Goal: Find specific fact: Find contact information

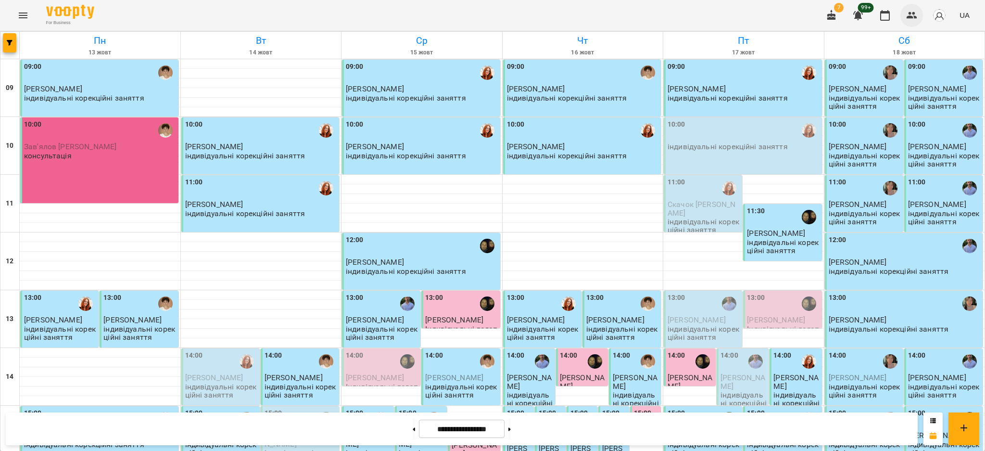
click at [916, 14] on icon "button" at bounding box center [912, 16] width 12 height 12
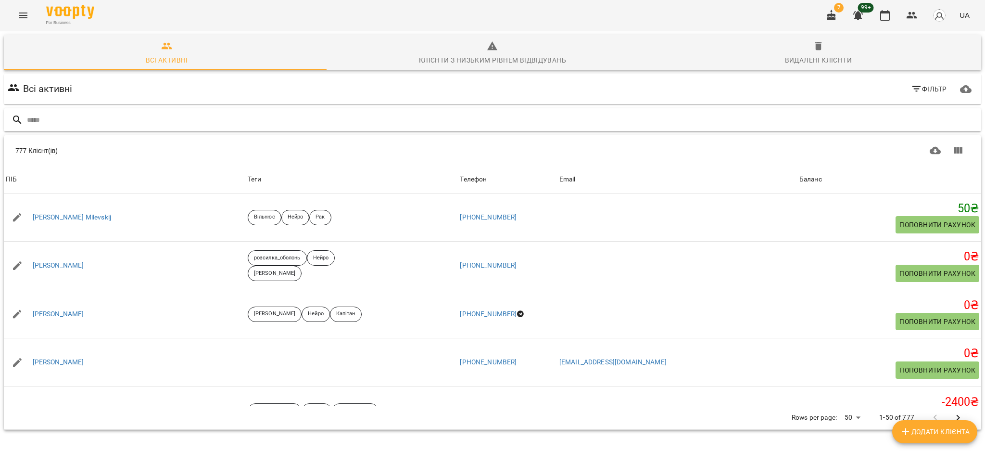
click at [135, 126] on input "text" at bounding box center [502, 120] width 951 height 16
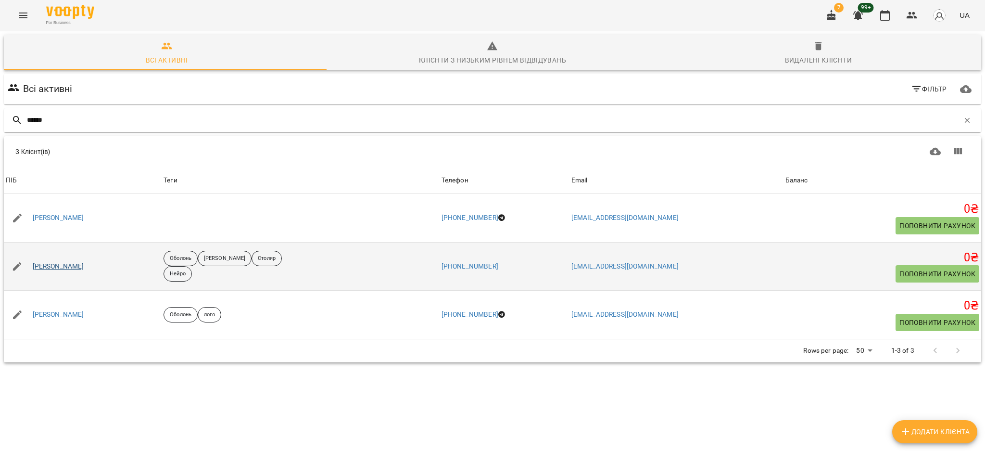
type input "*****"
click at [58, 267] on link "[PERSON_NAME]" at bounding box center [58, 267] width 51 height 10
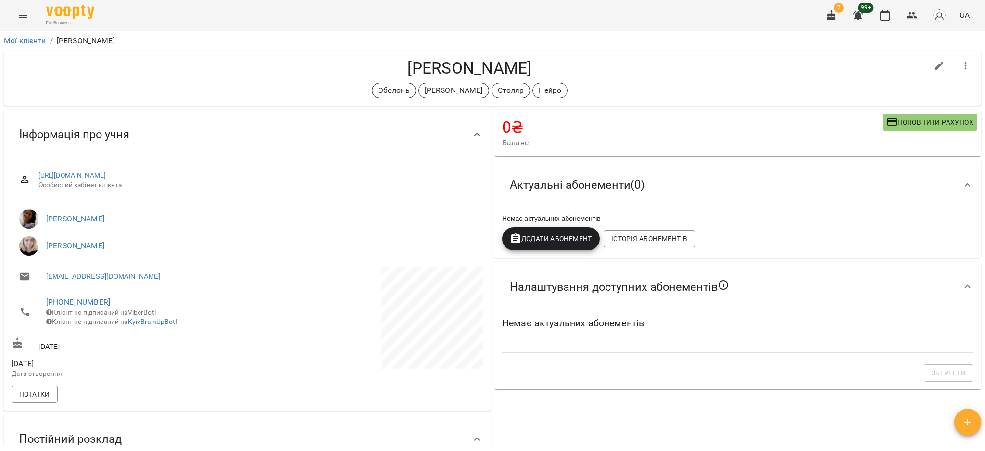
click at [105, 230] on li "[PERSON_NAME]" at bounding box center [247, 218] width 471 height 27
drag, startPoint x: 120, startPoint y: 296, endPoint x: 41, endPoint y: 299, distance: 78.9
click at [41, 299] on li "[PHONE_NUMBER] Клієнт не підписаний на ViberBot! Клієнт не підписаний на KyivBr…" at bounding box center [129, 312] width 234 height 44
copy link "[PHONE_NUMBER]"
click at [229, 274] on li "[EMAIL_ADDRESS][DOMAIN_NAME]" at bounding box center [129, 276] width 234 height 19
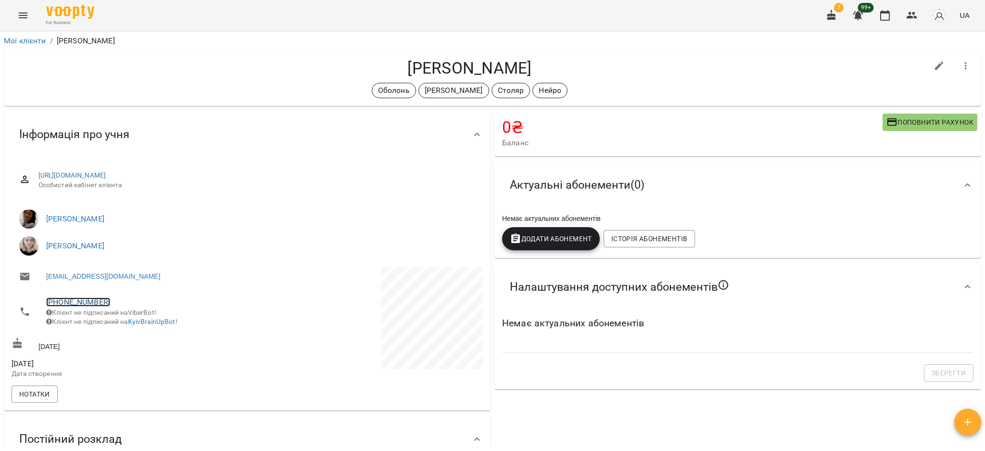
click at [93, 299] on link "[PHONE_NUMBER]" at bounding box center [78, 301] width 64 height 9
click at [95, 298] on div at bounding box center [492, 225] width 985 height 451
click at [95, 298] on link "[PHONE_NUMBER]" at bounding box center [78, 301] width 64 height 9
click at [122, 325] on img at bounding box center [117, 321] width 14 height 14
click at [826, 13] on icon "button" at bounding box center [832, 16] width 12 height 12
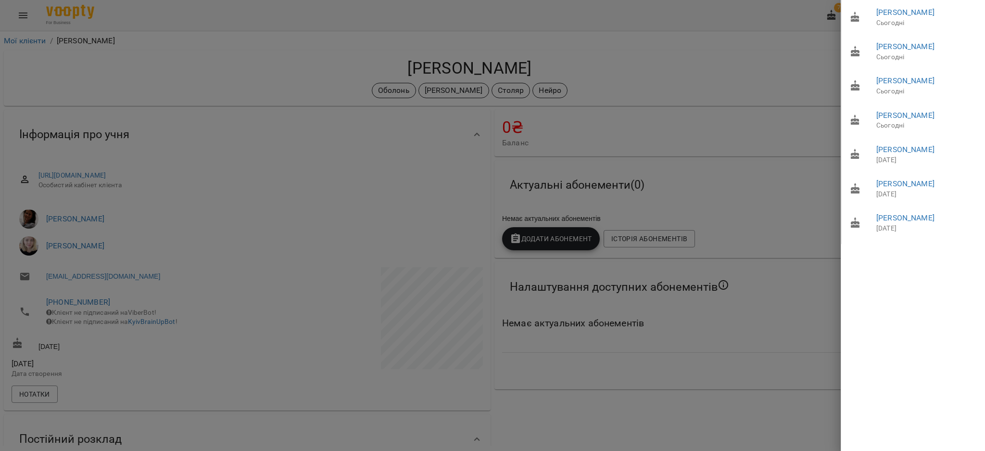
click at [139, 61] on div at bounding box center [492, 225] width 985 height 451
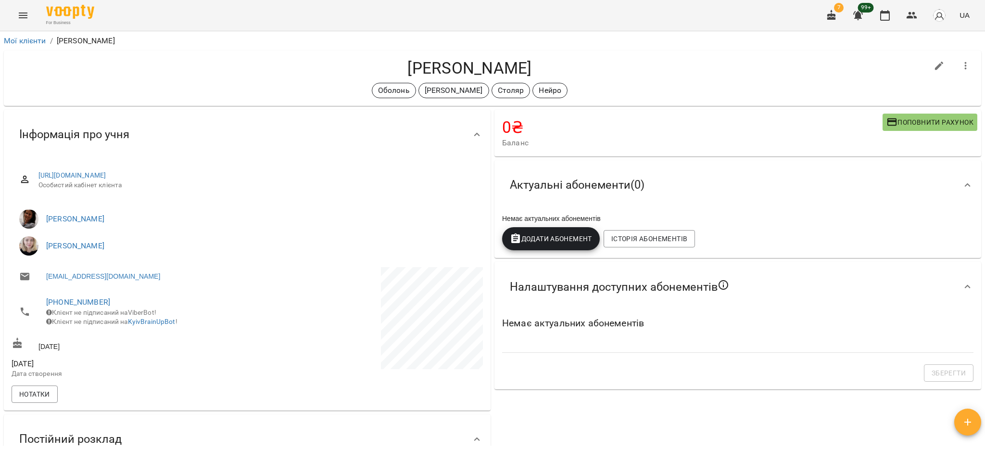
drag, startPoint x: 104, startPoint y: 356, endPoint x: 35, endPoint y: 360, distance: 69.3
click at [35, 360] on div "[EMAIL_ADDRESS][DOMAIN_NAME] [PHONE_NUMBER] Клієнт не підписаний на ViberBot! К…" at bounding box center [129, 324] width 238 height 118
copy div "[DATE]"
drag, startPoint x: 564, startPoint y: 64, endPoint x: 385, endPoint y: 63, distance: 179.0
click at [385, 63] on h4 "[PERSON_NAME]" at bounding box center [470, 68] width 916 height 20
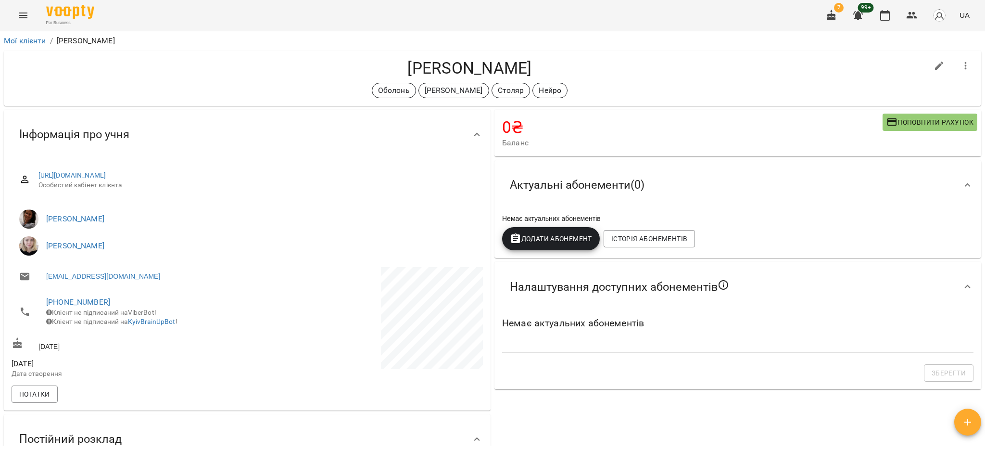
copy h4 "[PERSON_NAME]"
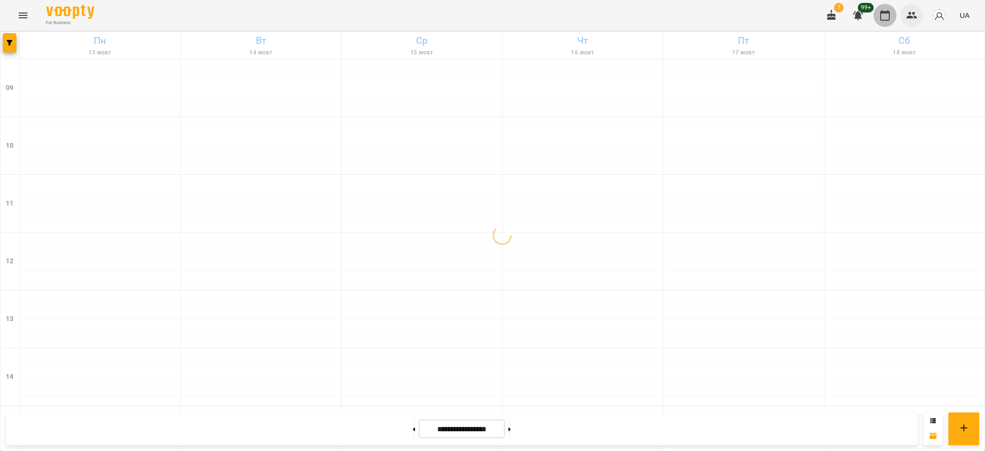
drag, startPoint x: 886, startPoint y: 15, endPoint x: 917, endPoint y: 16, distance: 31.3
click at [902, 15] on div "7 99+ UA" at bounding box center [896, 15] width 153 height 25
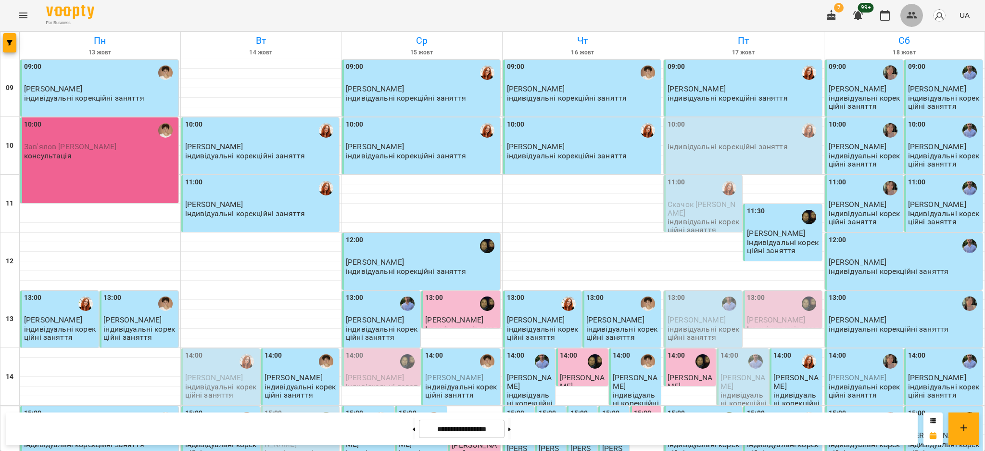
click at [917, 16] on icon "button" at bounding box center [912, 16] width 12 height 12
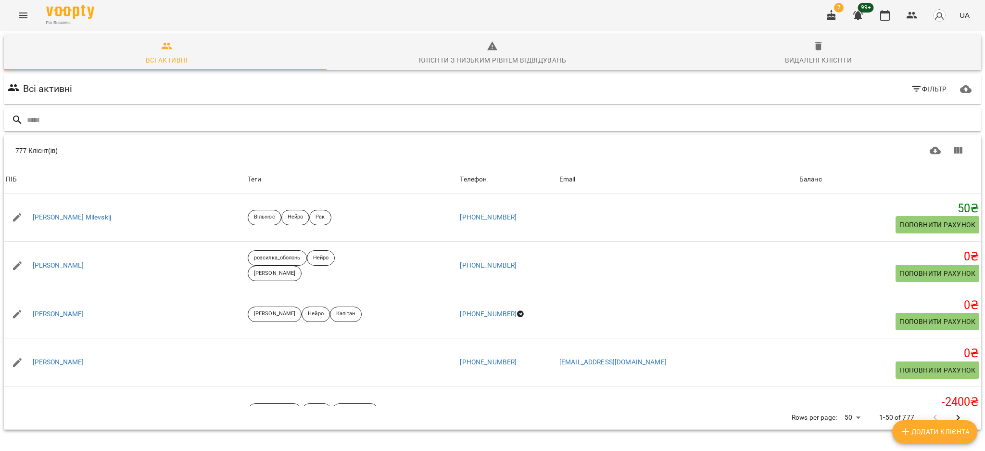
click at [221, 115] on input "text" at bounding box center [502, 120] width 951 height 16
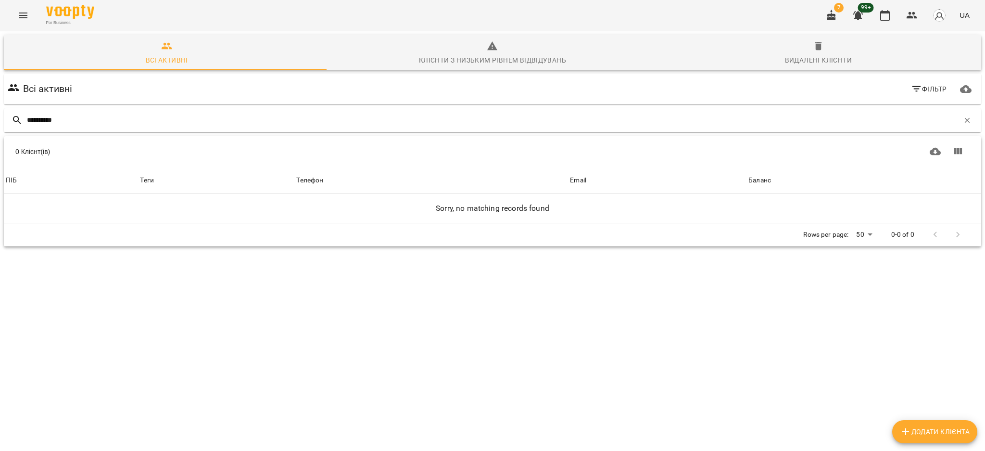
drag, startPoint x: 180, startPoint y: 124, endPoint x: 2, endPoint y: 128, distance: 178.0
click at [2, 128] on div "*********" at bounding box center [492, 120] width 981 height 28
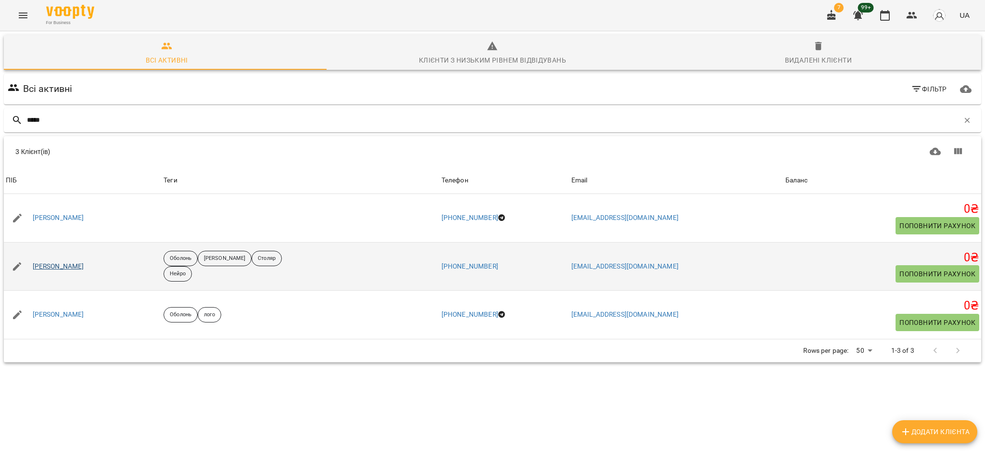
type input "*****"
click at [64, 268] on link "[PERSON_NAME]" at bounding box center [58, 267] width 51 height 10
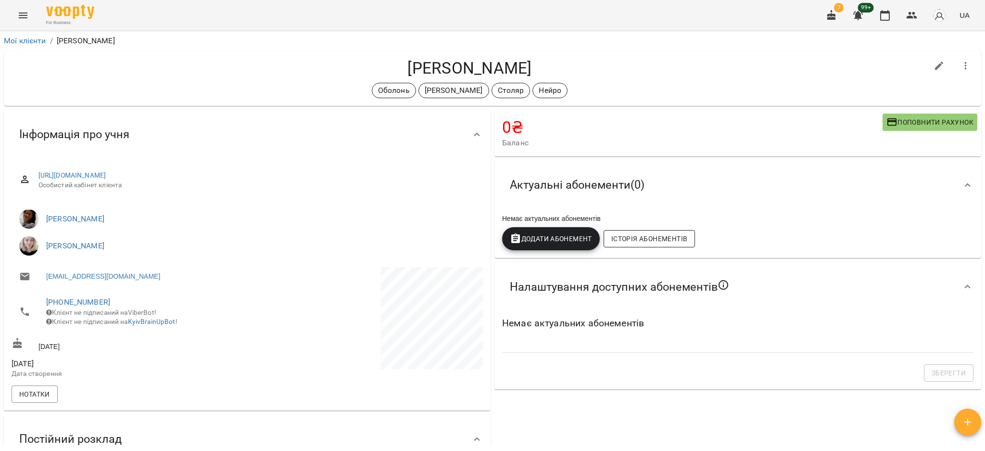
click at [634, 242] on span "Історія абонементів" at bounding box center [649, 239] width 76 height 12
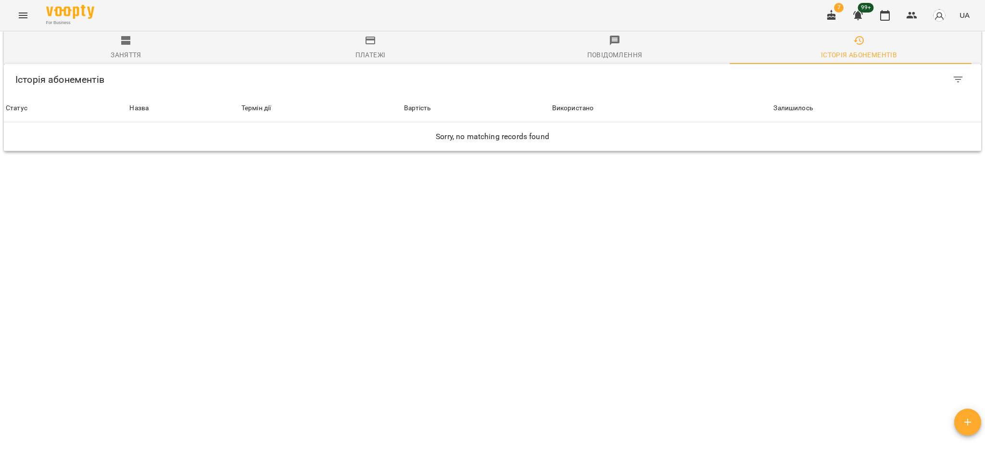
scroll to position [706, 0]
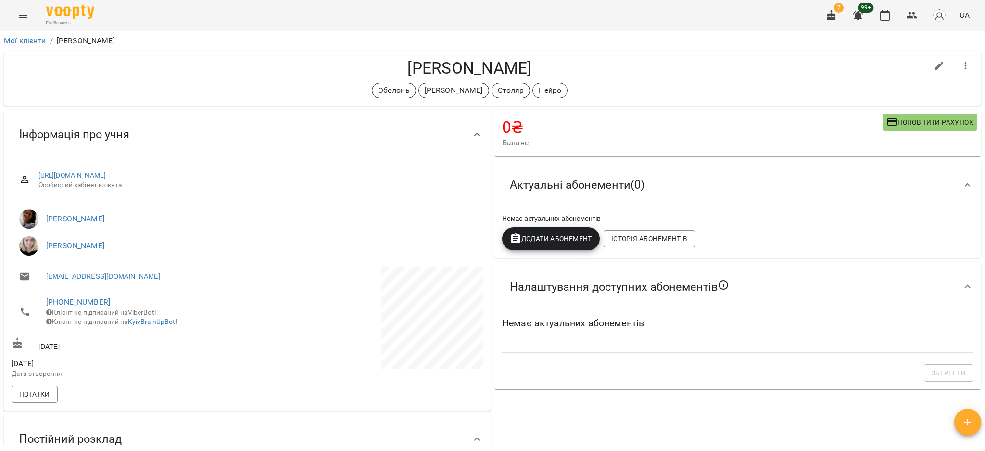
scroll to position [64, 0]
